Goal: Task Accomplishment & Management: Use online tool/utility

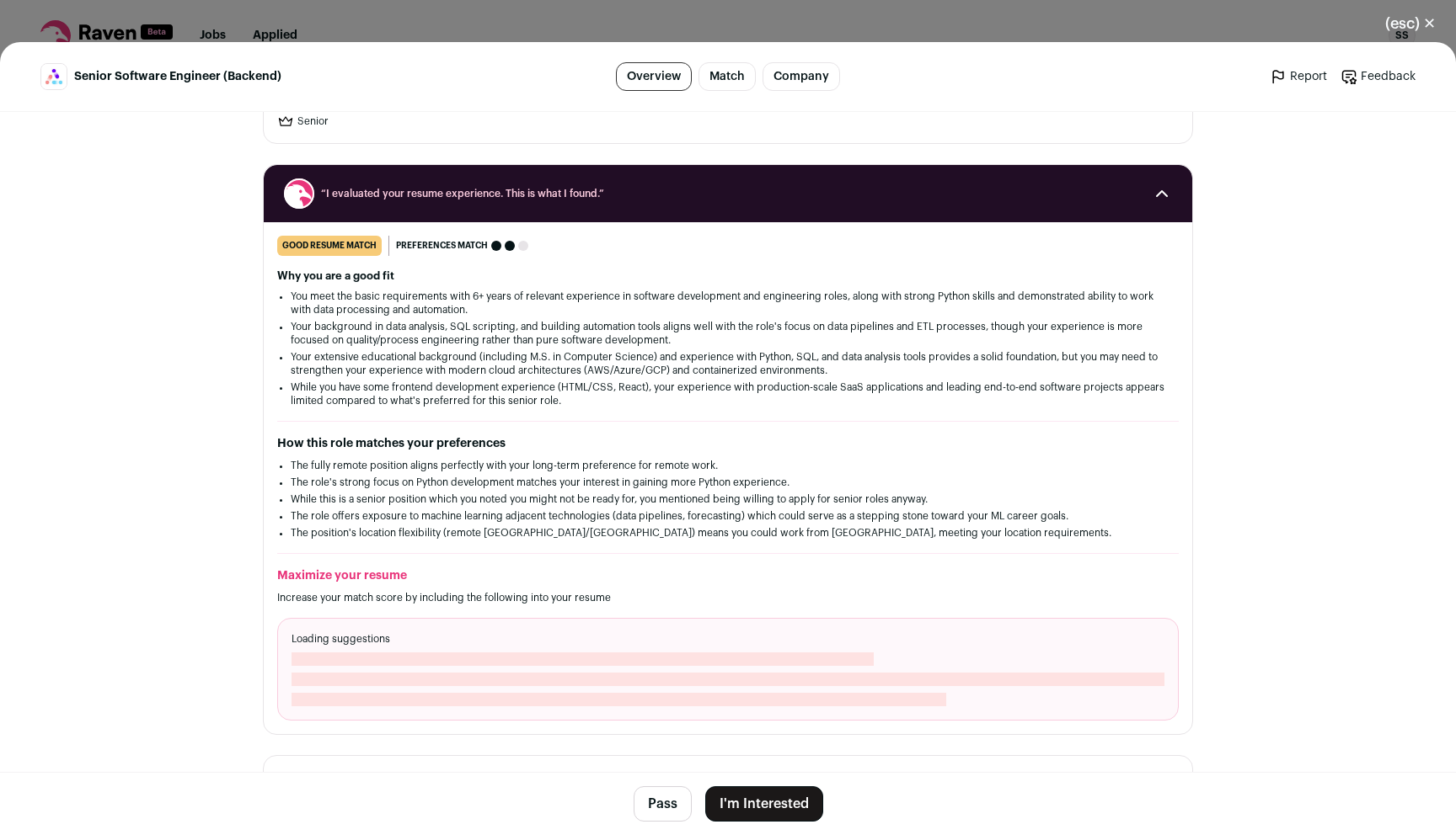
scroll to position [169, 0]
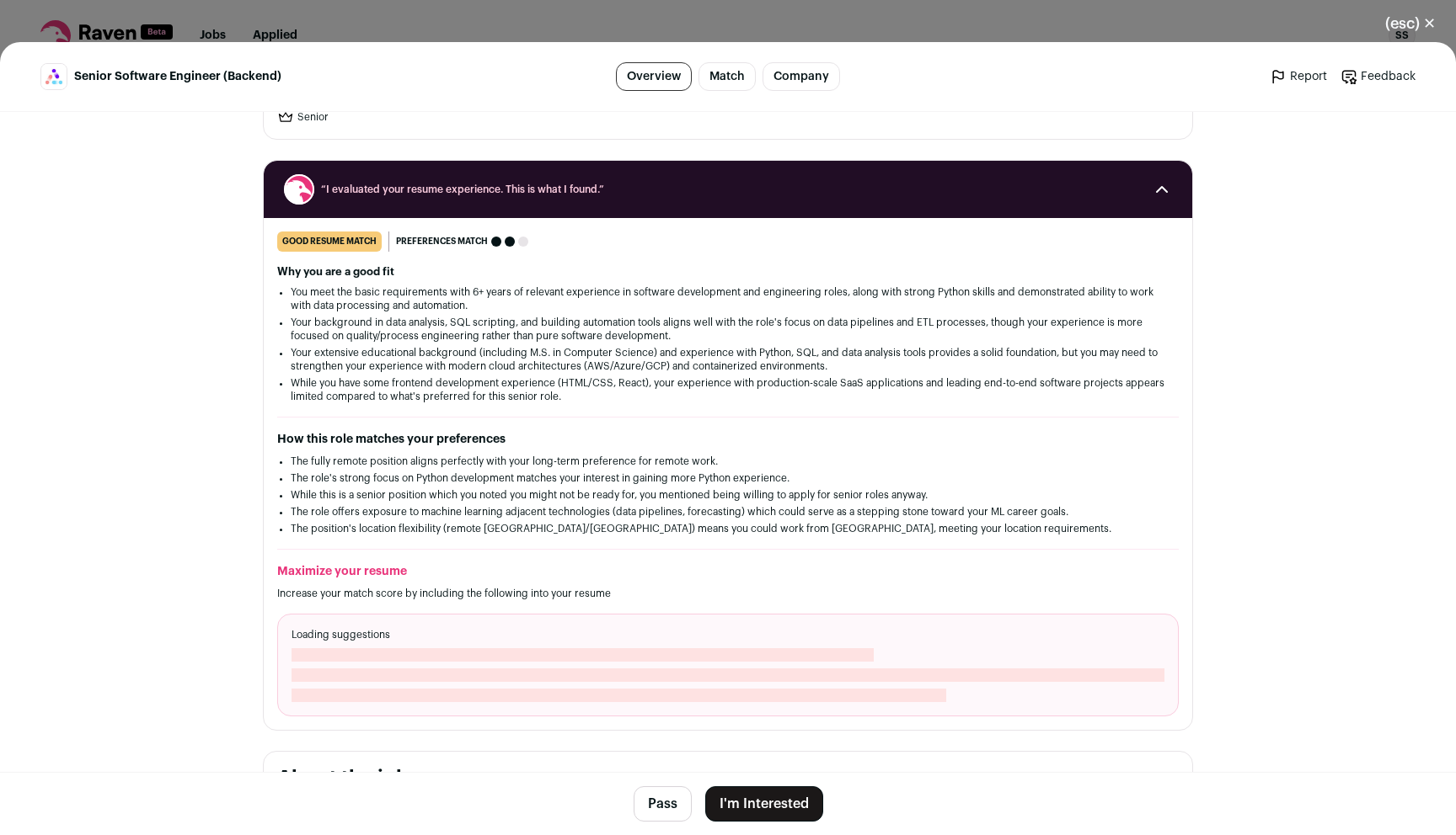
click at [519, 298] on li "You meet the basic requirements with 6+ years of relevant experience in softwar…" at bounding box center [728, 299] width 875 height 27
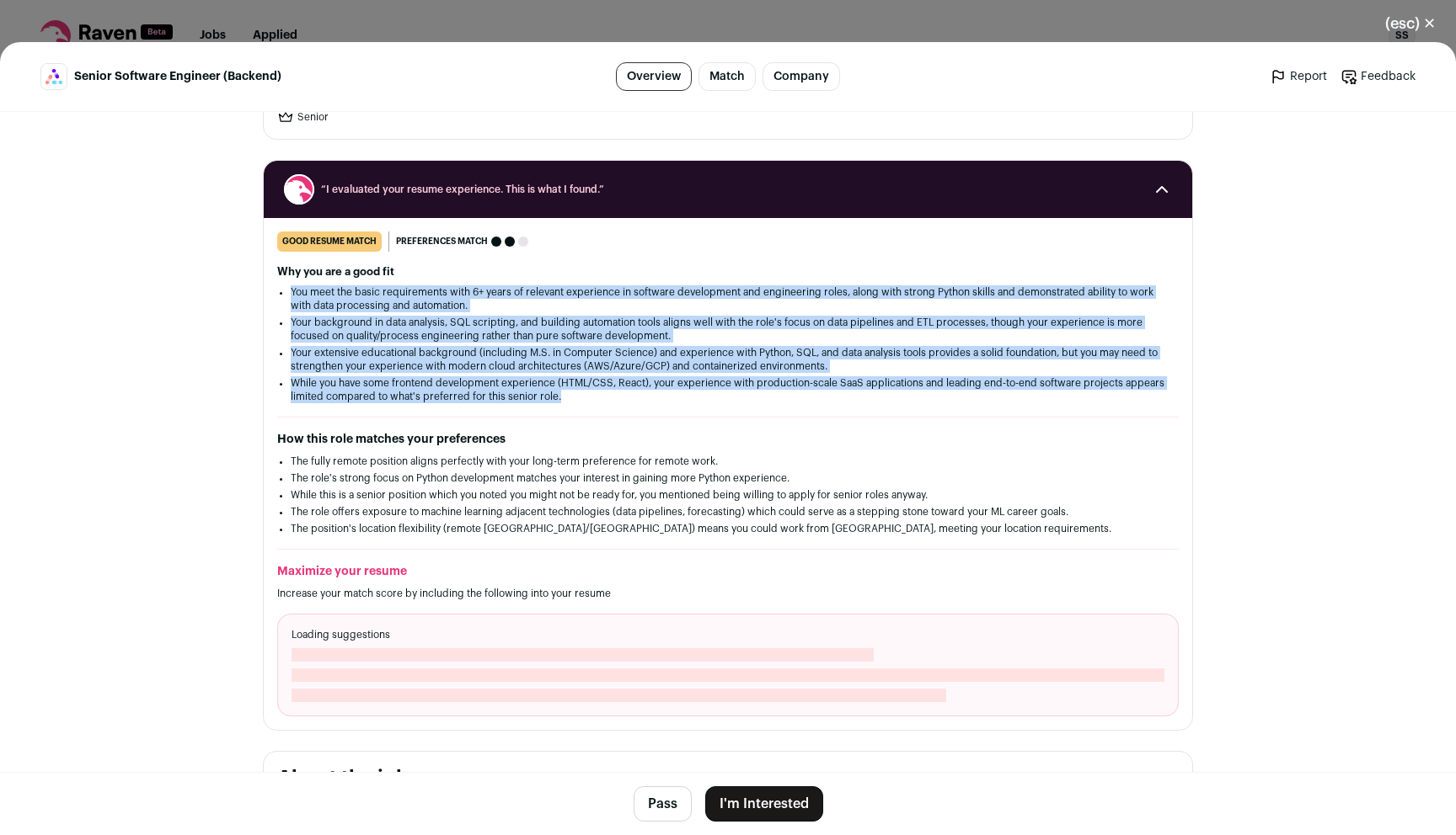
drag, startPoint x: 519, startPoint y: 298, endPoint x: 592, endPoint y: 404, distance: 128.7
click at [592, 404] on div "good resume match You meet the must-have requirements but are missing some nice…" at bounding box center [728, 474] width 928 height 485
click at [590, 399] on li "While you have some frontend development experience (HTML/CSS, React), your exp…" at bounding box center [728, 389] width 875 height 27
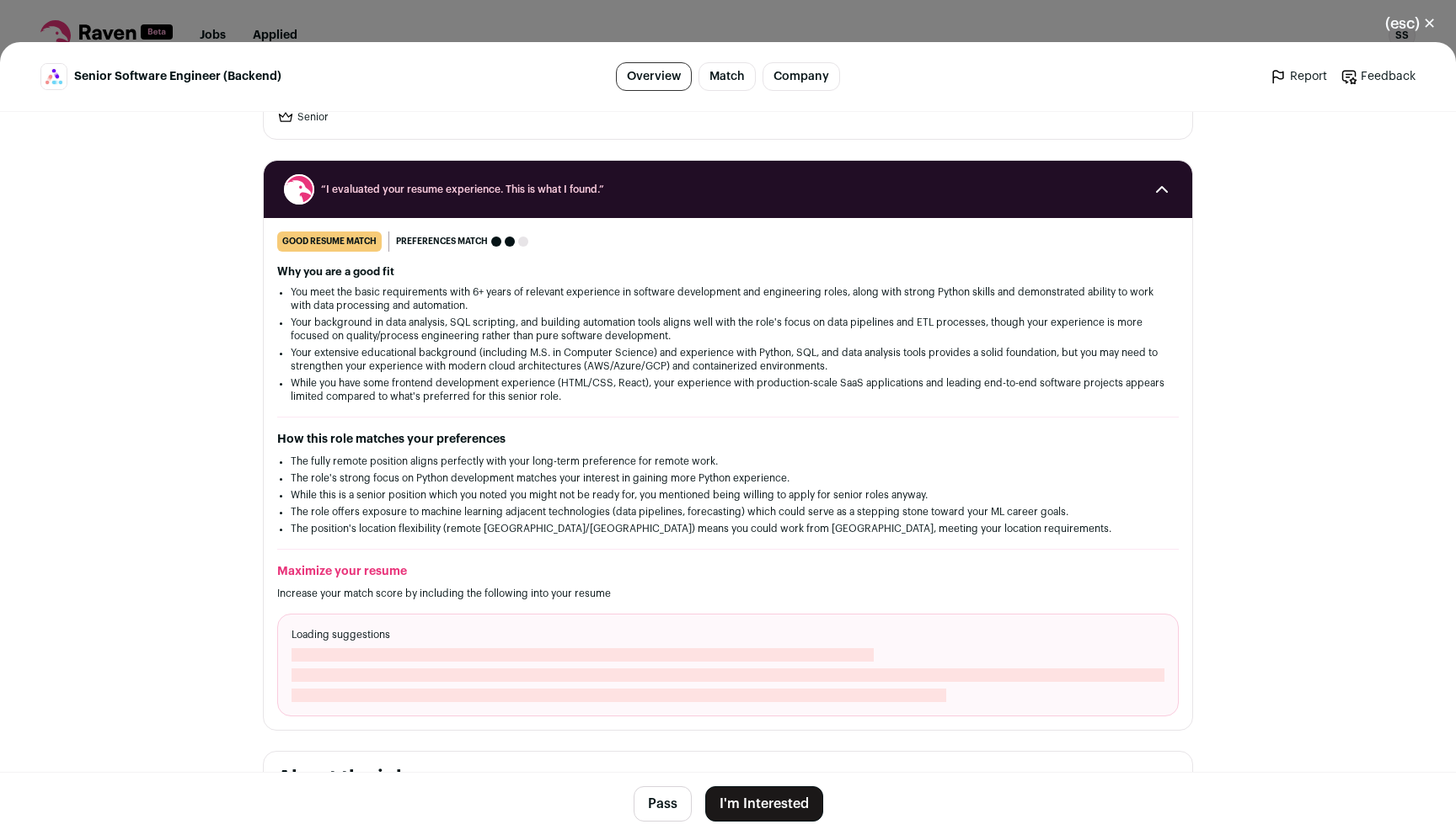
click at [590, 399] on li "While you have some frontend development experience (HTML/CSS, React), your exp…" at bounding box center [728, 389] width 875 height 27
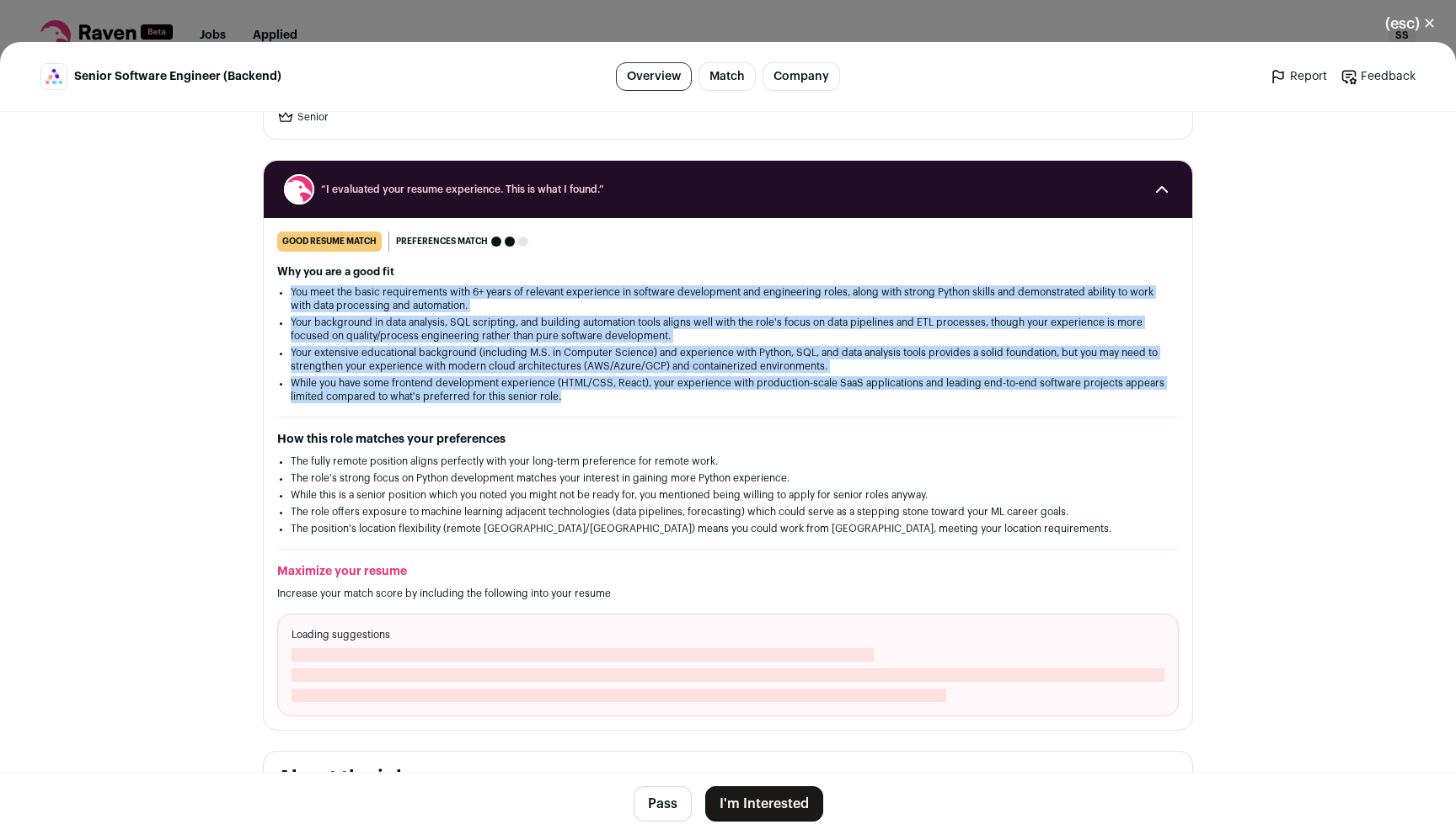
drag, startPoint x: 590, startPoint y: 399, endPoint x: 522, endPoint y: 285, distance: 132.7
click at [522, 285] on ul "You meet the basic requirements with 6+ years of relevant experience in softwar…" at bounding box center [728, 344] width 875 height 118
click at [522, 285] on li "You meet the basic requirements with 6+ years of relevant experience in softwar…" at bounding box center [728, 299] width 875 height 27
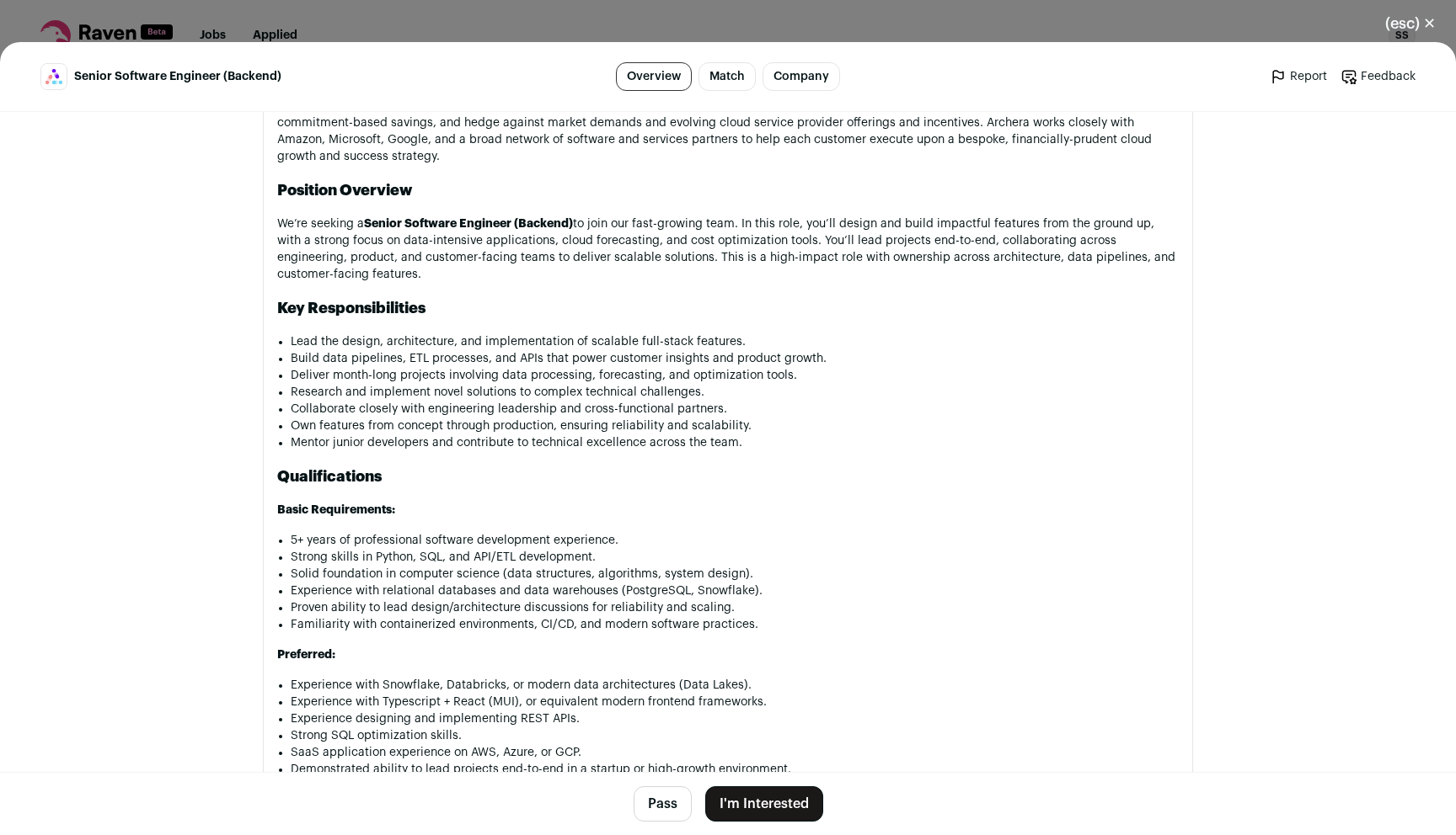
scroll to position [985, 0]
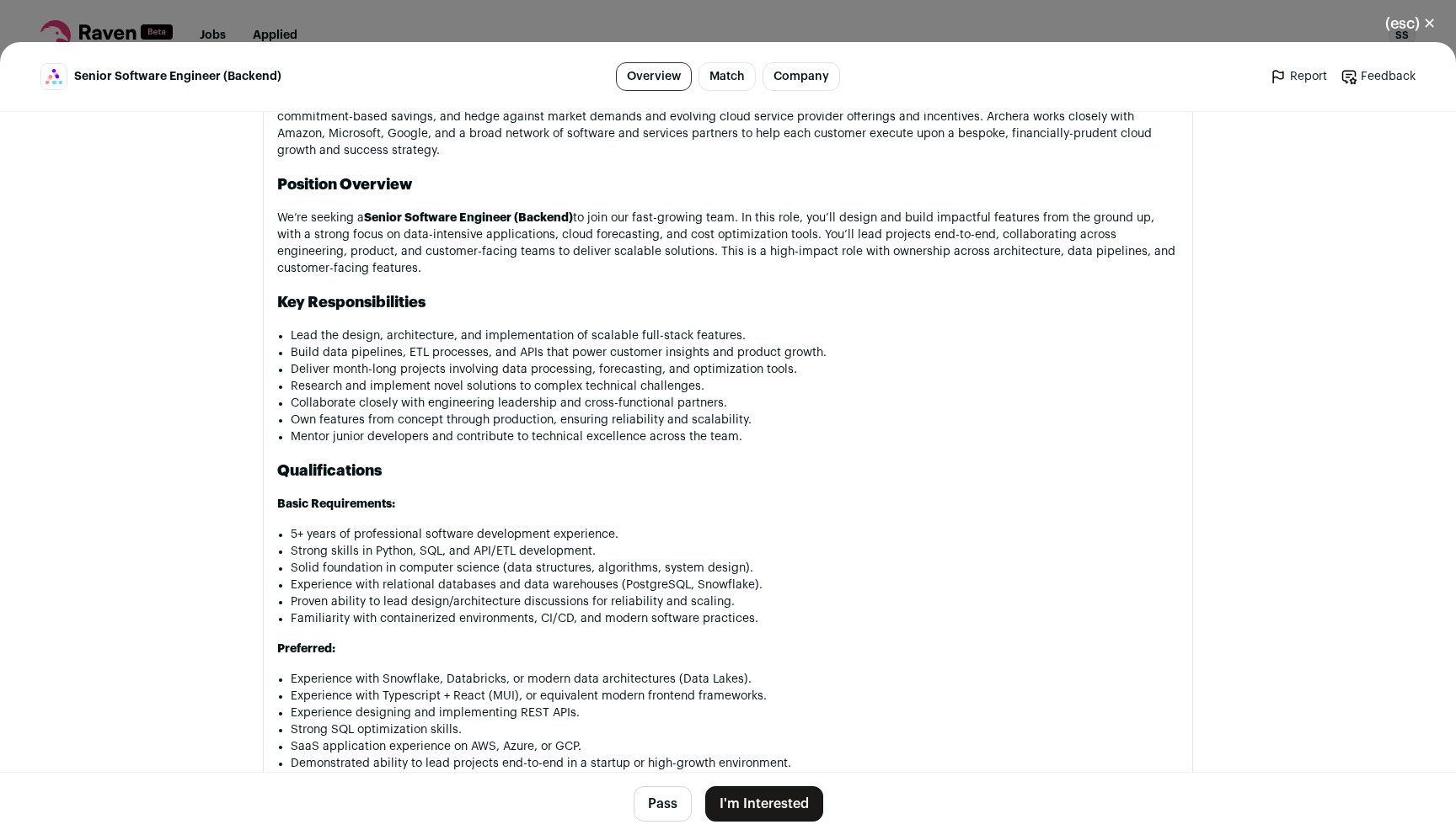
click at [465, 334] on li "Lead the design, architecture, and implementation of scalable full-stack featur…" at bounding box center [735, 336] width 888 height 17
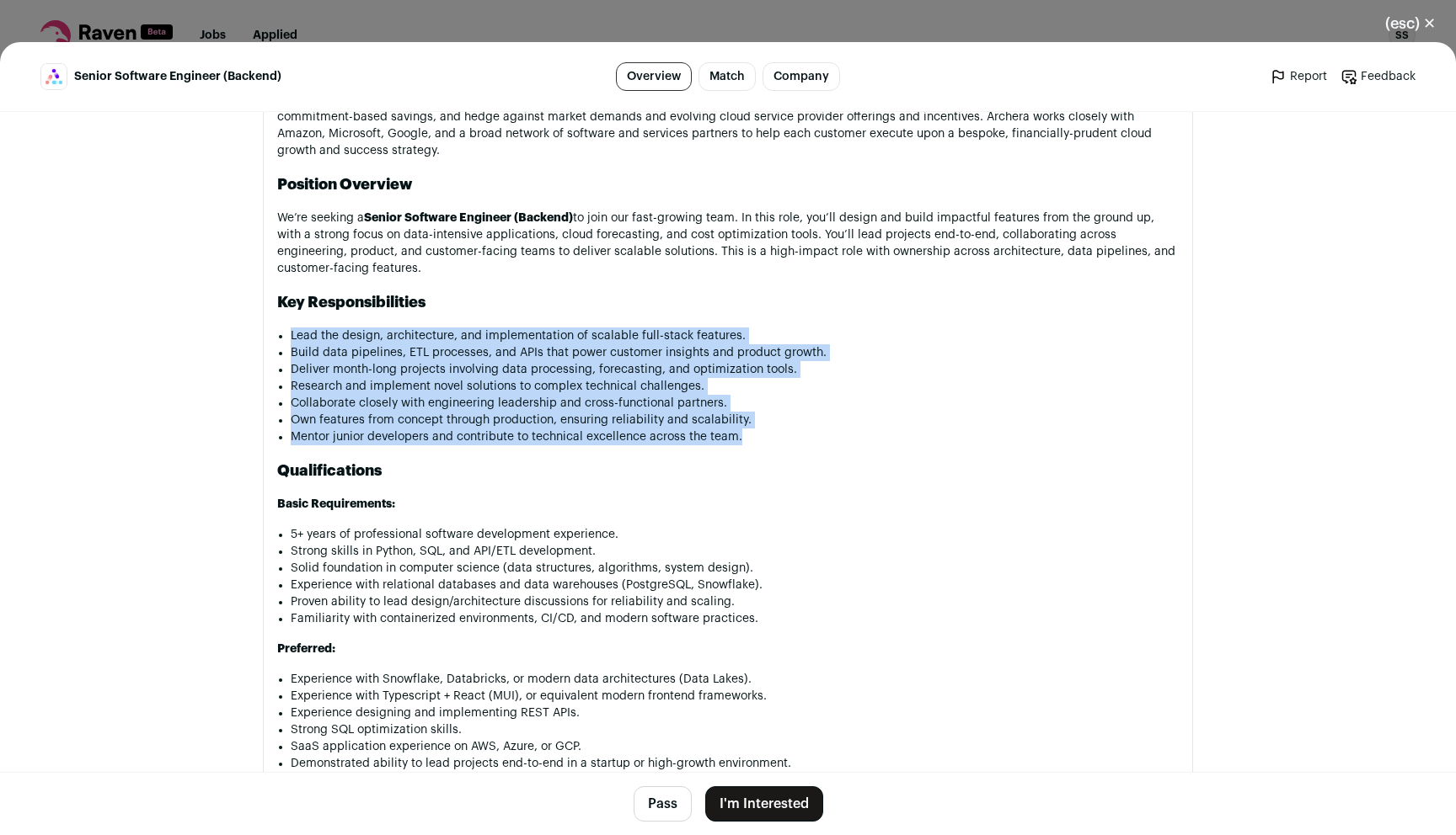
drag, startPoint x: 465, startPoint y: 334, endPoint x: 552, endPoint y: 438, distance: 135.6
click at [552, 438] on ul "Lead the design, architecture, and implementation of scalable full-stack featur…" at bounding box center [735, 387] width 888 height 118
click at [534, 421] on li "Own features from concept through production, ensuring reliability and scalabil…" at bounding box center [735, 420] width 888 height 17
drag, startPoint x: 551, startPoint y: 437, endPoint x: 495, endPoint y: 339, distance: 112.9
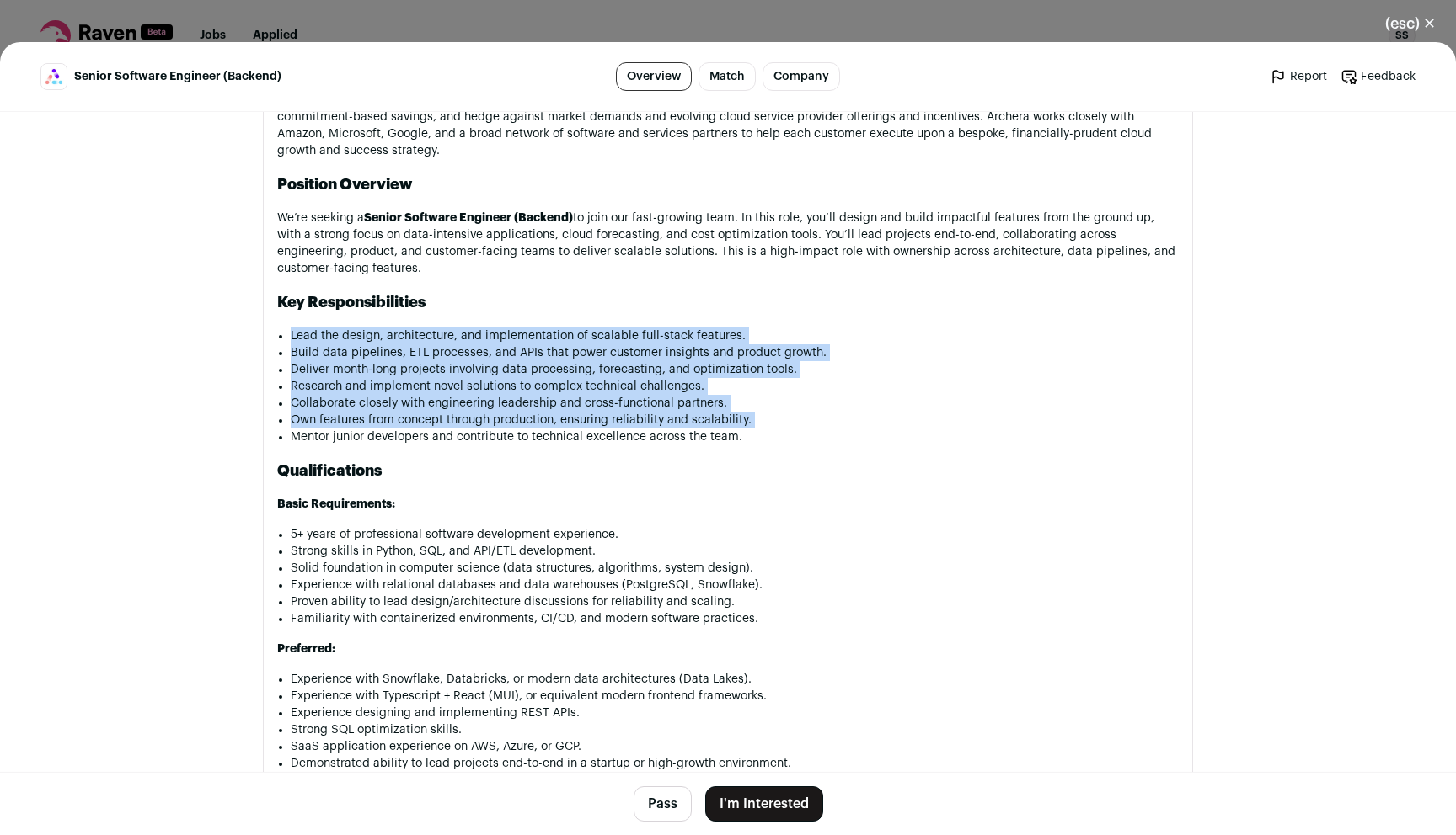
click at [495, 339] on ul "Lead the design, architecture, and implementation of scalable full-stack featur…" at bounding box center [735, 387] width 888 height 118
click at [495, 339] on li "Lead the design, architecture, and implementation of scalable full-stack featur…" at bounding box center [735, 336] width 888 height 17
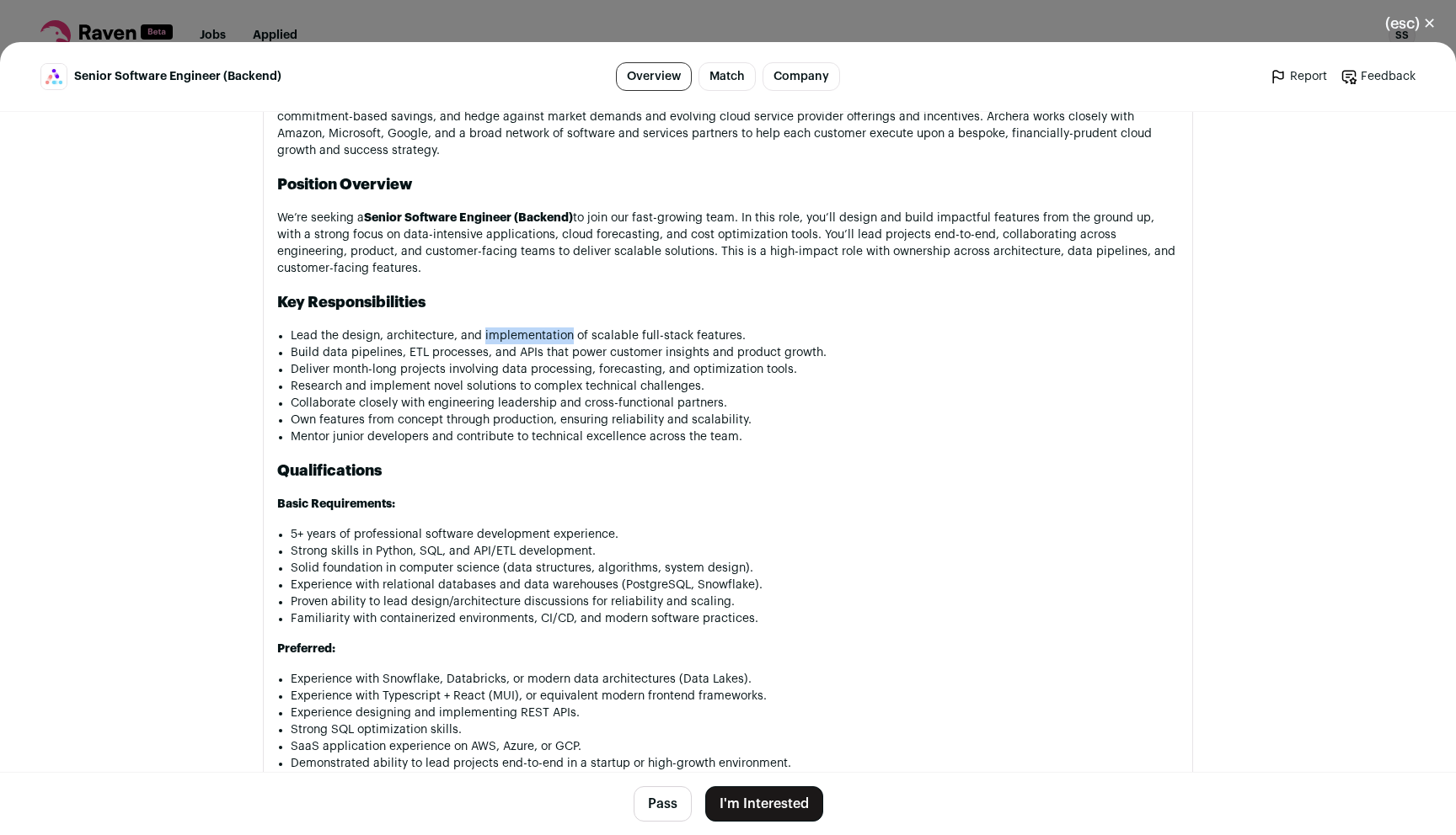
click at [495, 339] on li "Lead the design, architecture, and implementation of scalable full-stack featur…" at bounding box center [735, 336] width 888 height 17
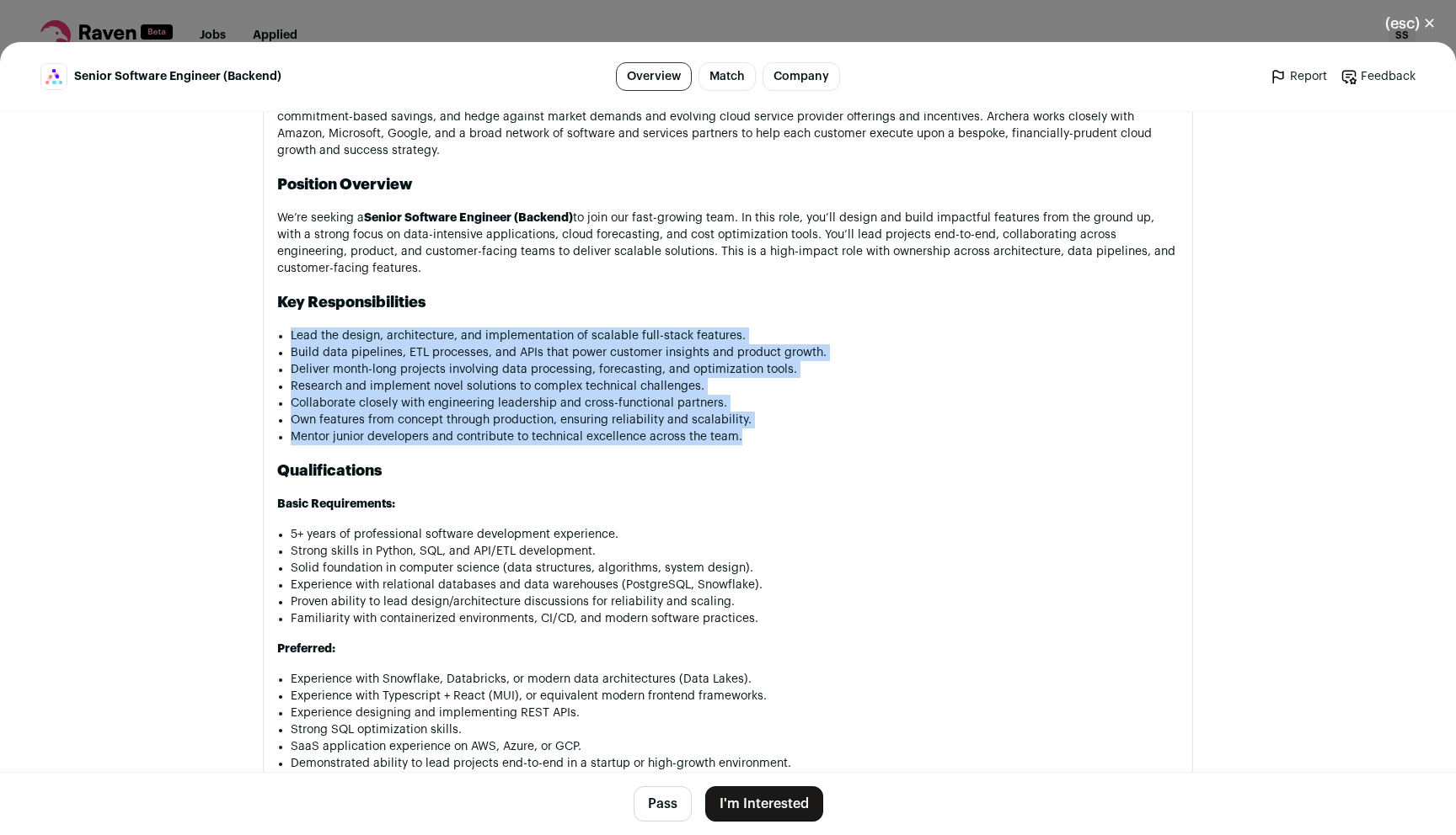
drag, startPoint x: 495, startPoint y: 339, endPoint x: 555, endPoint y: 444, distance: 120.9
click at [555, 444] on ul "Lead the design, architecture, and implementation of scalable full-stack featur…" at bounding box center [735, 387] width 888 height 118
click at [555, 444] on li "Mentor junior developers and contribute to technical excellence across the team." at bounding box center [735, 437] width 888 height 17
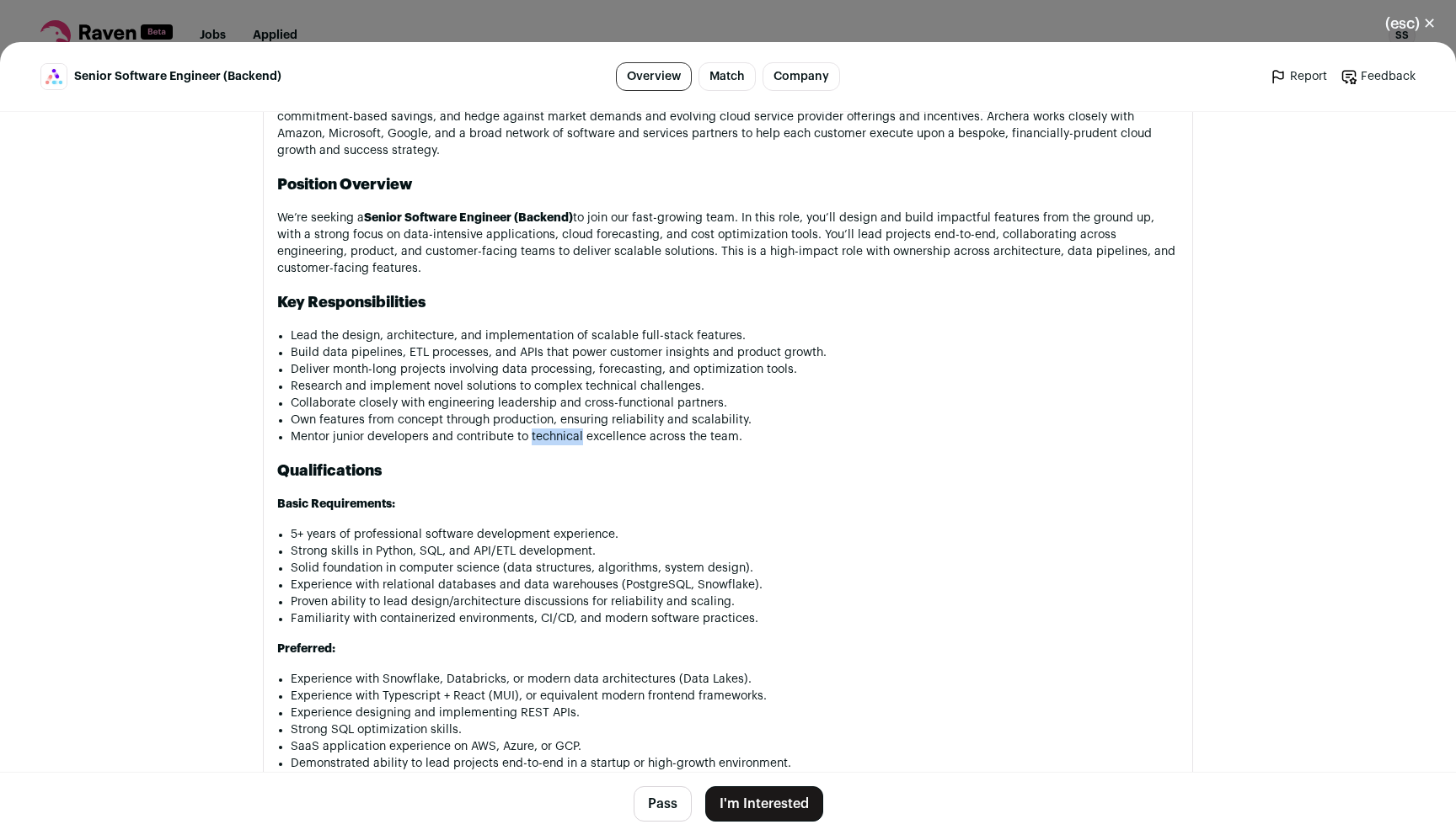
click at [555, 444] on li "Mentor junior developers and contribute to technical excellence across the team." at bounding box center [735, 437] width 888 height 17
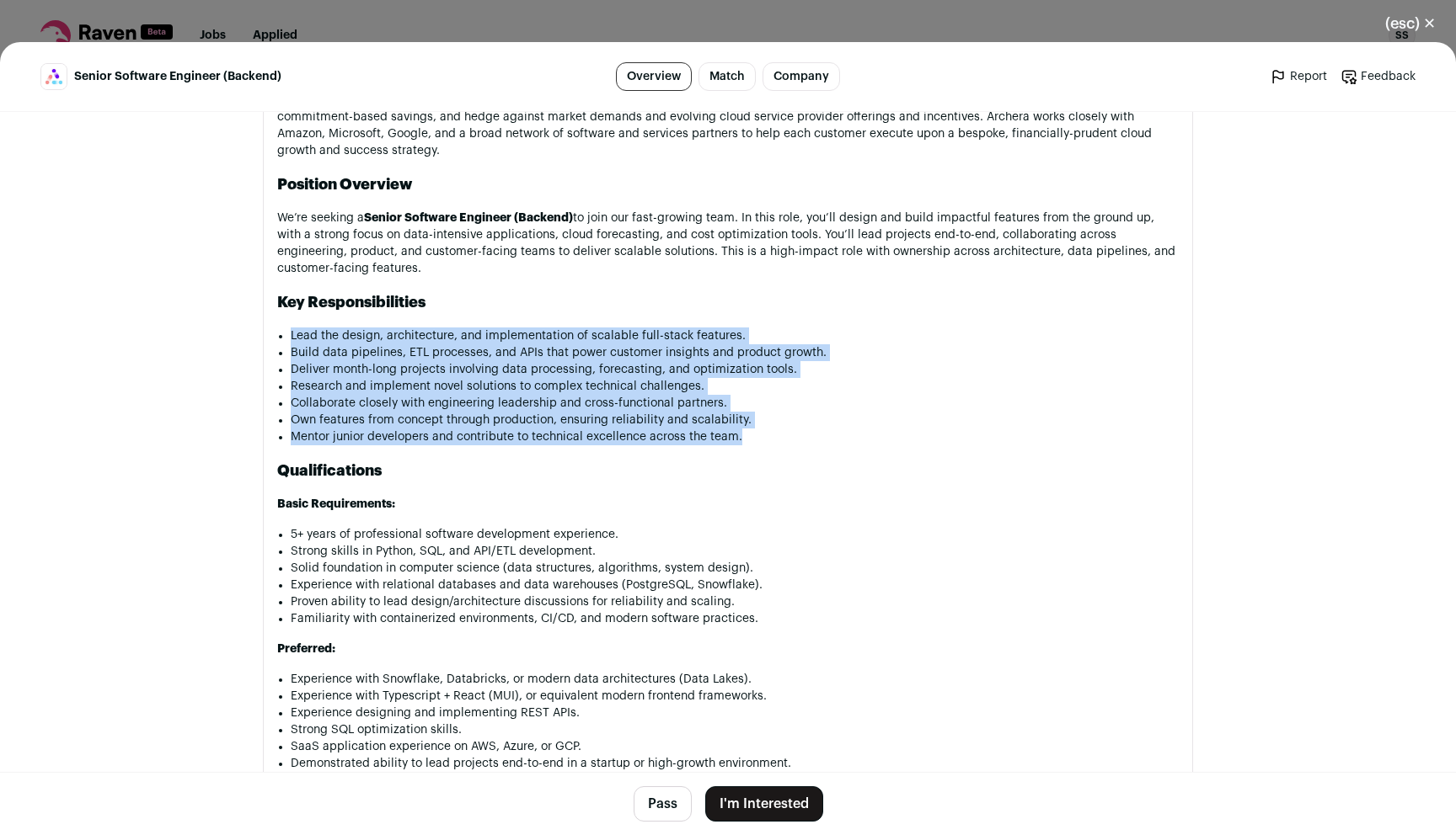
drag, startPoint x: 555, startPoint y: 444, endPoint x: 488, endPoint y: 327, distance: 134.8
click at [488, 327] on div "Company Overview Archera empowers organizations of all sizes to optimize their …" at bounding box center [728, 491] width 901 height 1001
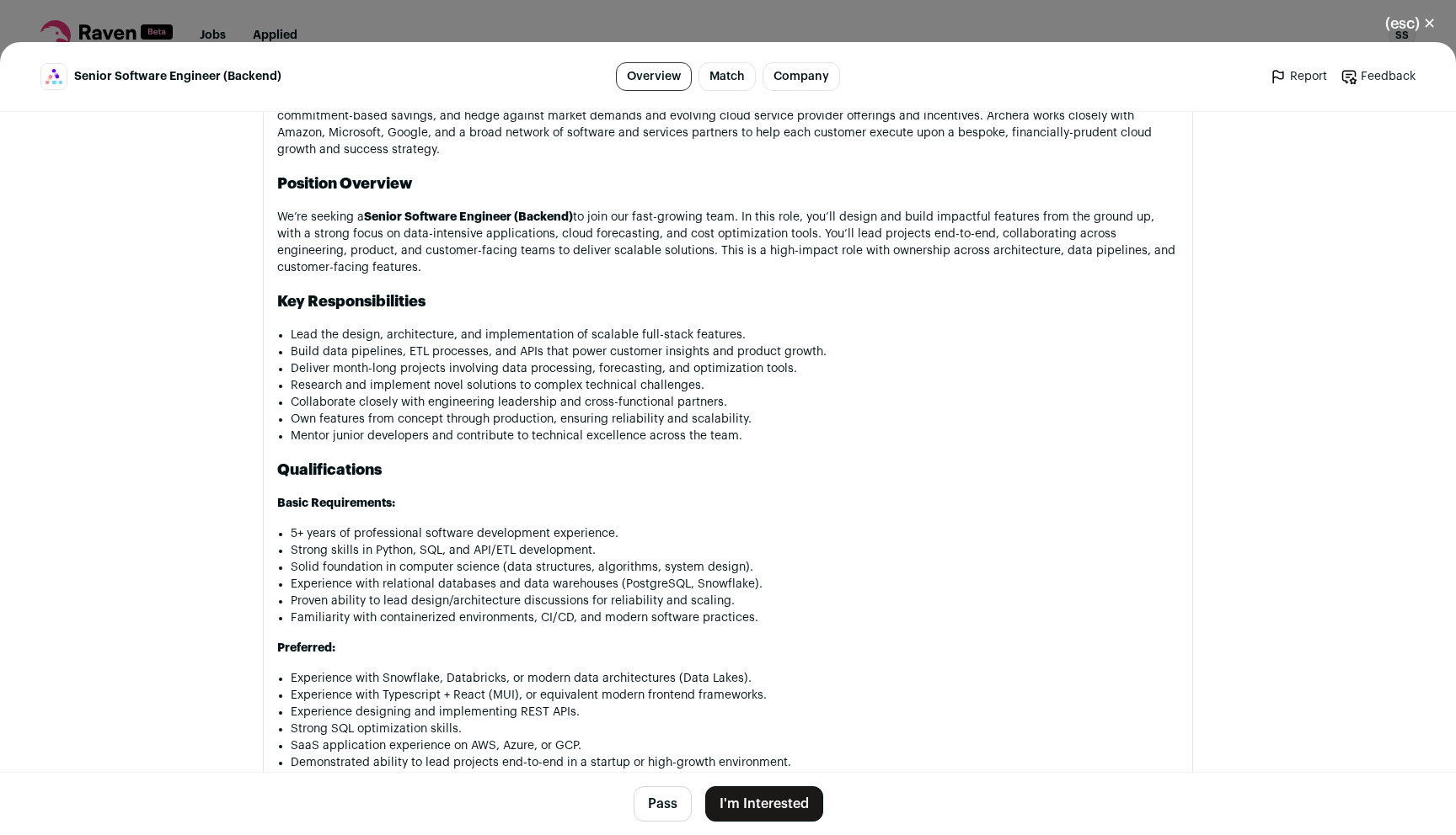
drag, startPoint x: 465, startPoint y: 360, endPoint x: 500, endPoint y: 369, distance: 36.1
click at [500, 369] on li "Deliver month-long projects involving data processing, forecasting, and optimiz…" at bounding box center [735, 368] width 888 height 17
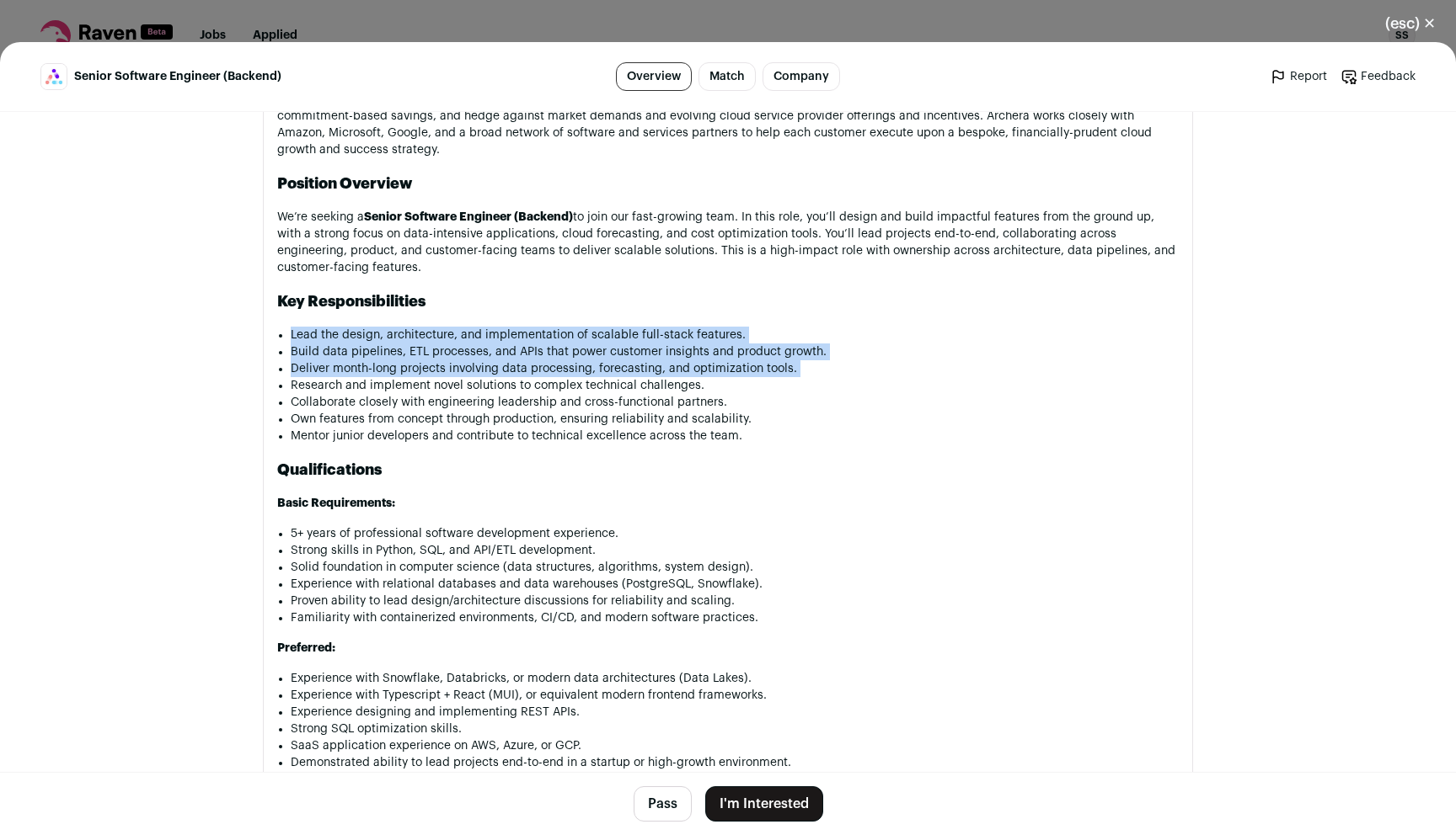
drag, startPoint x: 500, startPoint y: 369, endPoint x: 485, endPoint y: 330, distance: 41.8
click at [485, 330] on ul "Lead the design, architecture, and implementation of scalable full-stack featur…" at bounding box center [735, 386] width 888 height 118
click at [485, 330] on li "Lead the design, architecture, and implementation of scalable full-stack featur…" at bounding box center [735, 335] width 888 height 17
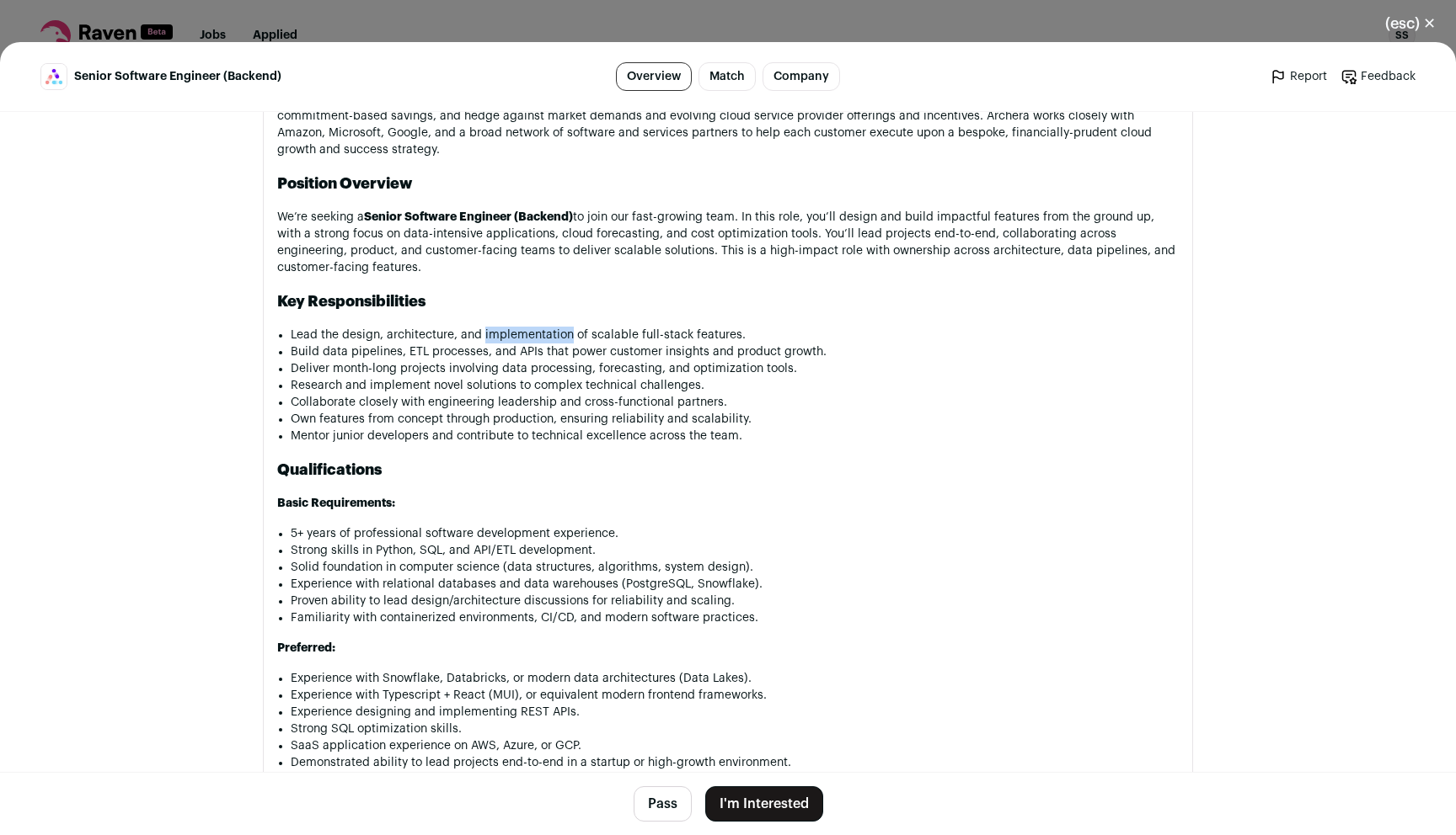
click at [485, 330] on li "Lead the design, architecture, and implementation of scalable full-stack featur…" at bounding box center [735, 335] width 888 height 17
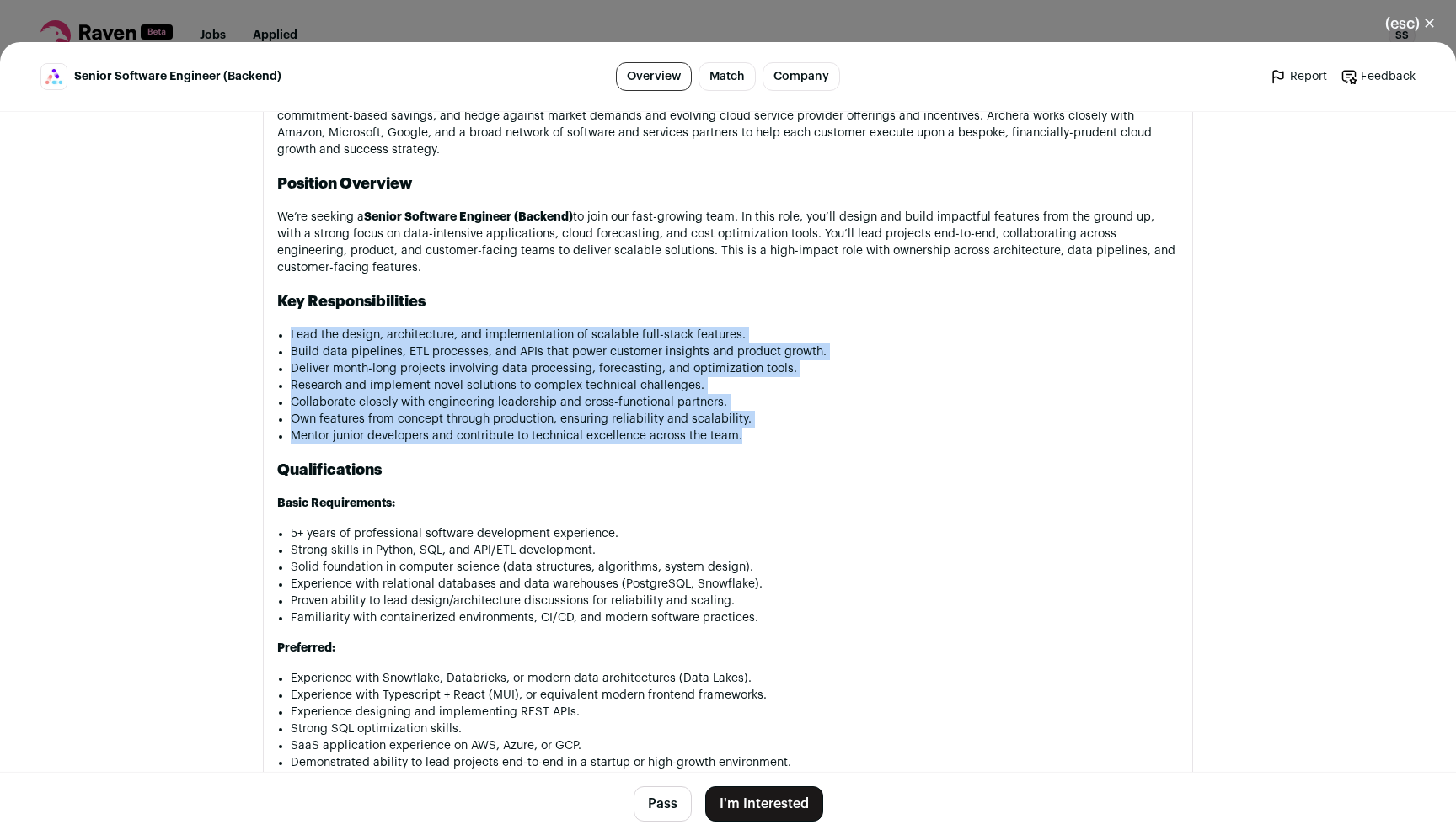
drag, startPoint x: 485, startPoint y: 330, endPoint x: 546, endPoint y: 435, distance: 121.4
click at [548, 438] on ul "Lead the design, architecture, and implementation of scalable full-stack featur…" at bounding box center [735, 386] width 888 height 118
click at [481, 370] on li "Deliver month-long projects involving data processing, forecasting, and optimiz…" at bounding box center [735, 368] width 888 height 17
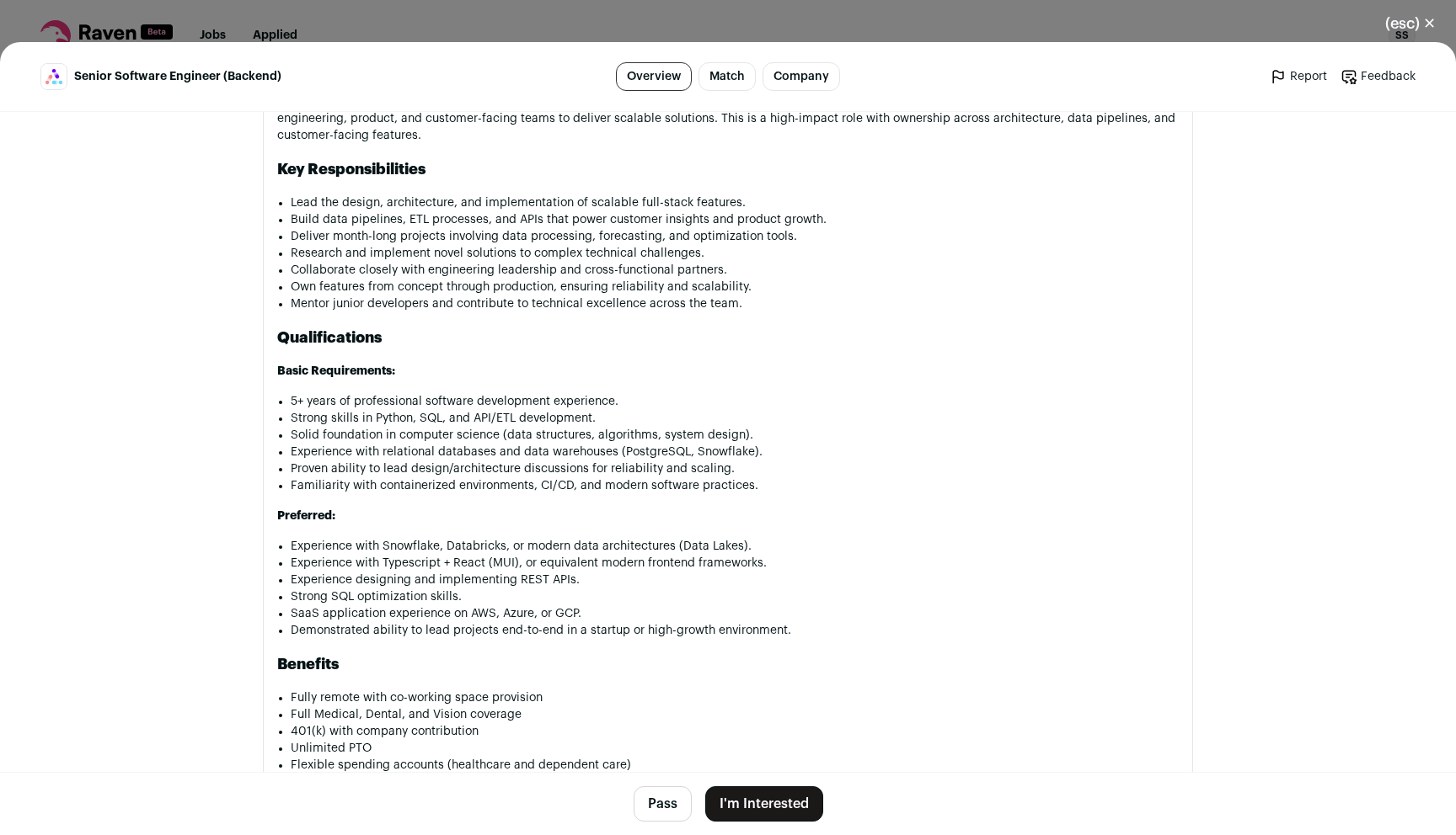
scroll to position [1216, 0]
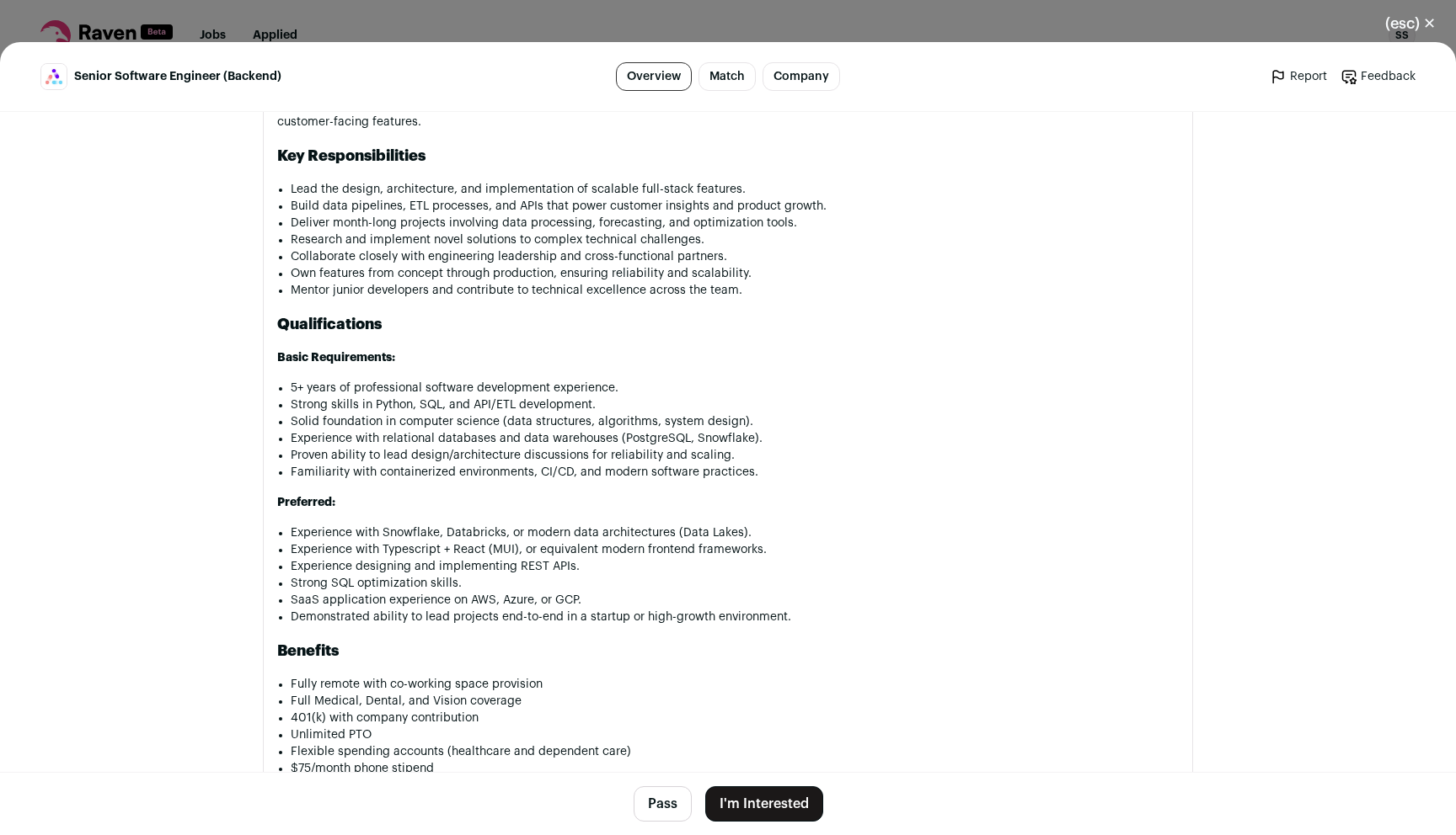
click at [470, 385] on li "5+ years of professional software development experience." at bounding box center [735, 388] width 888 height 17
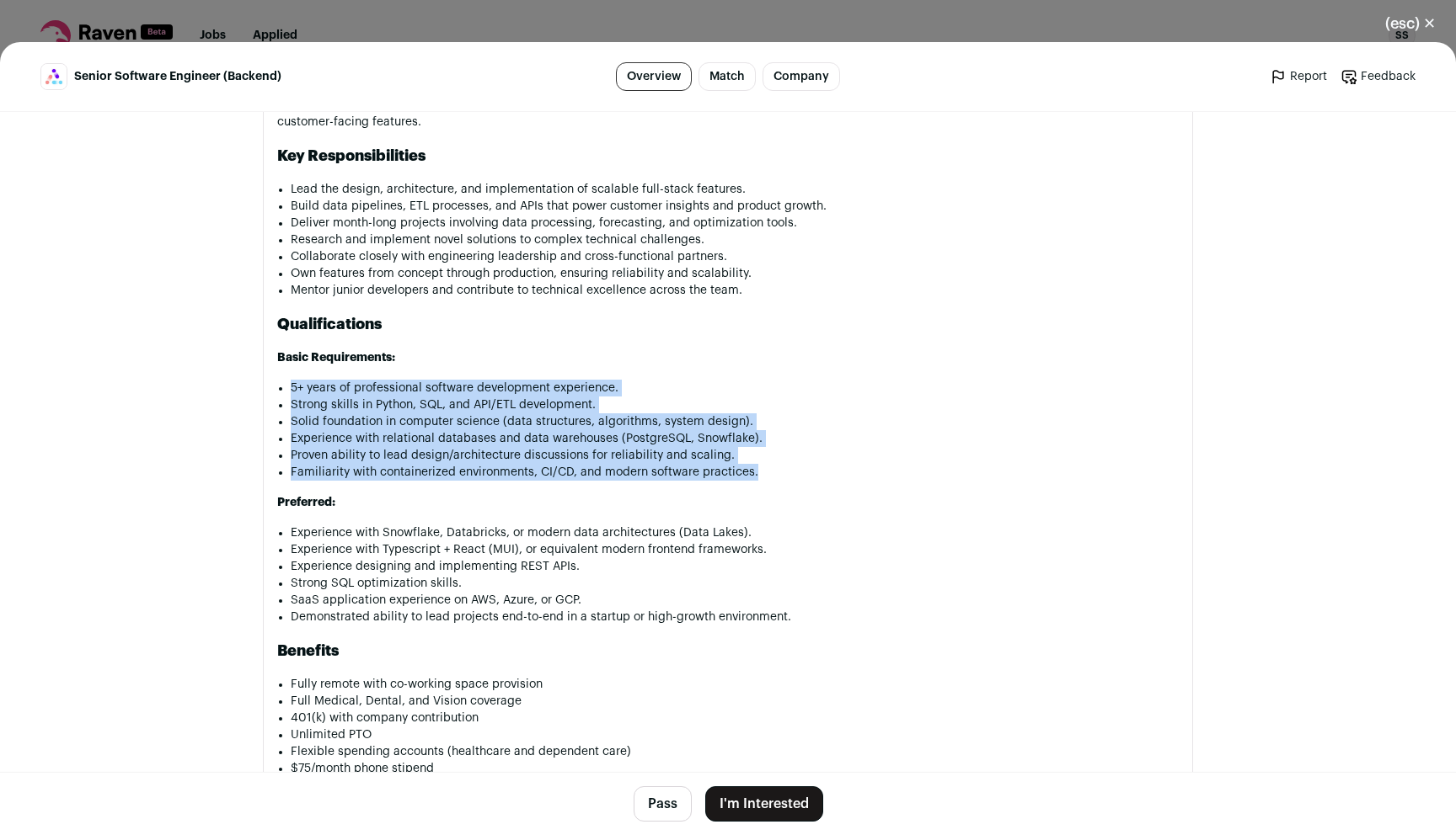
drag, startPoint x: 470, startPoint y: 385, endPoint x: 541, endPoint y: 469, distance: 110.0
click at [541, 482] on div "Company Overview Archera empowers organizations of all sizes to optimize their …" at bounding box center [728, 344] width 901 height 1001
click at [493, 421] on li "Solid foundation in computer science (data structures, algorithms, system desig…" at bounding box center [735, 422] width 888 height 17
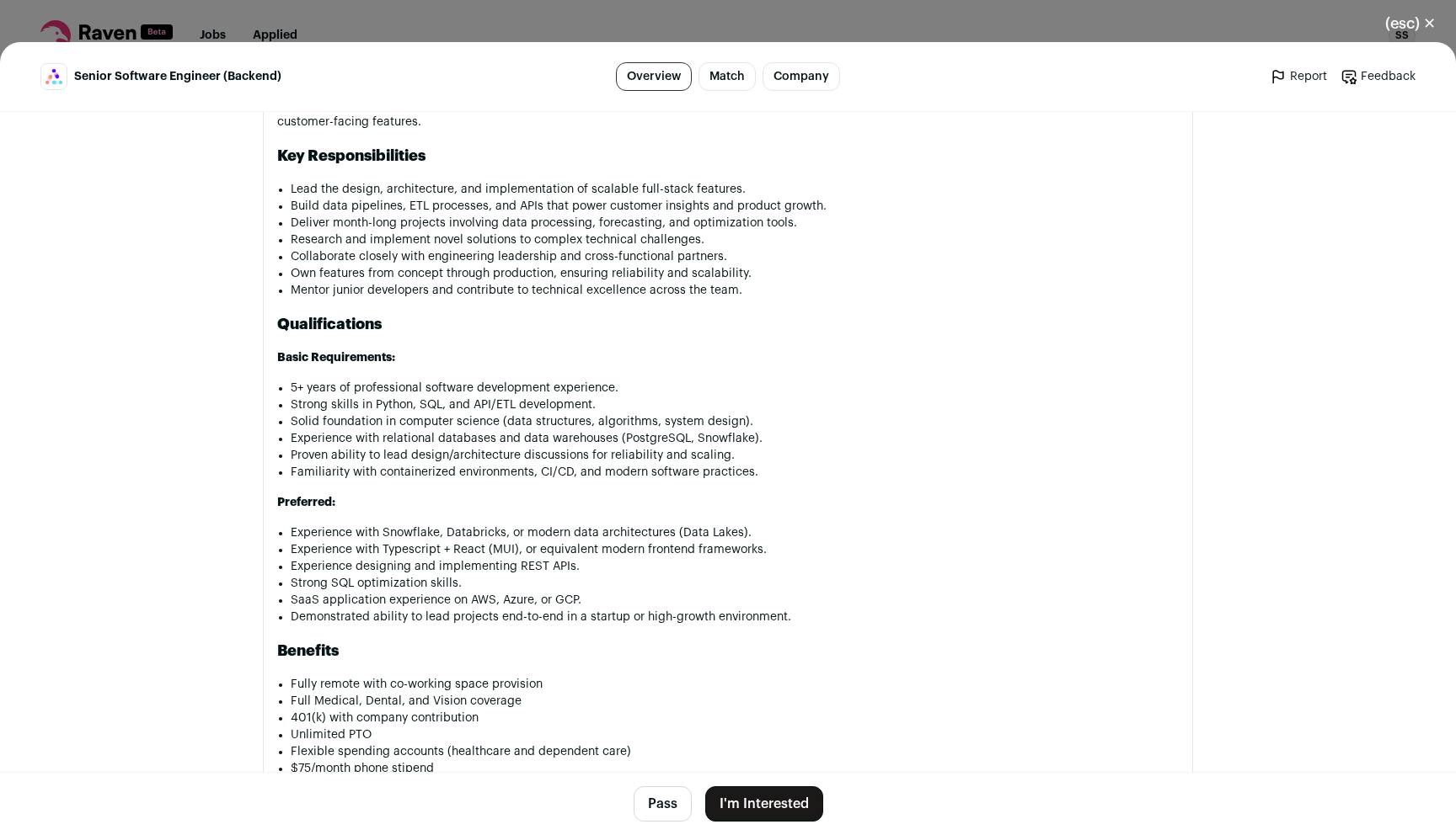
click at [649, 798] on button "Pass" at bounding box center [662, 805] width 58 height 36
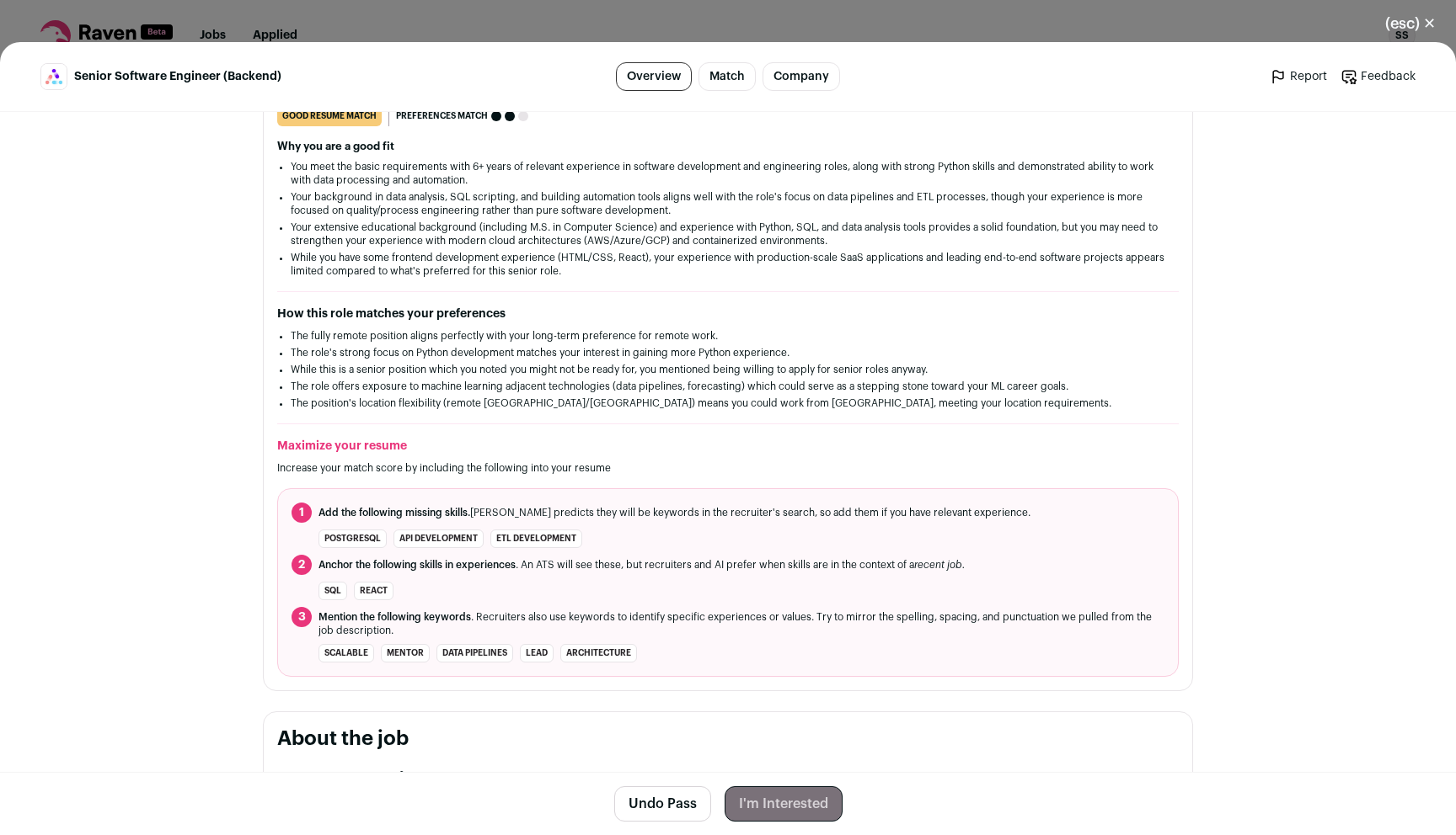
scroll to position [0, 0]
